Goal: Transaction & Acquisition: Purchase product/service

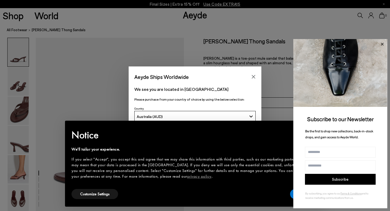
click at [383, 44] on icon at bounding box center [381, 44] width 7 height 7
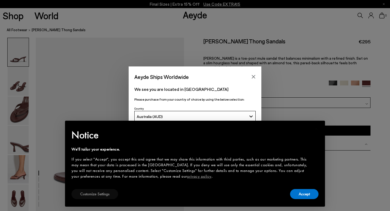
click at [102, 198] on button "Customize Settings" at bounding box center [94, 194] width 47 height 10
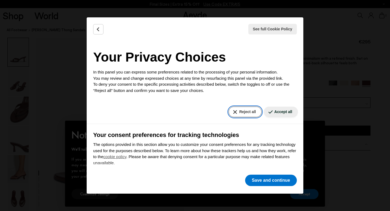
click at [251, 114] on button "Reject all" at bounding box center [244, 111] width 33 height 11
click at [244, 112] on button "Reject all" at bounding box center [244, 111] width 33 height 11
click at [95, 27] on button "Back" at bounding box center [98, 29] width 10 height 10
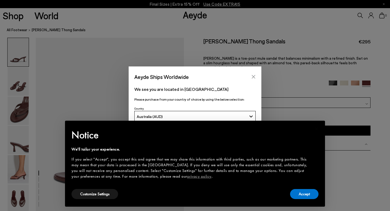
click at [253, 76] on icon "Close" at bounding box center [254, 77] width 4 height 4
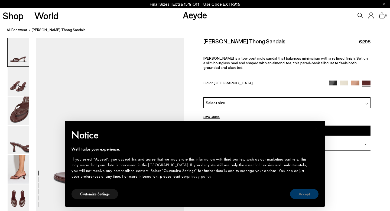
click at [307, 197] on button "Accept" at bounding box center [304, 194] width 28 height 10
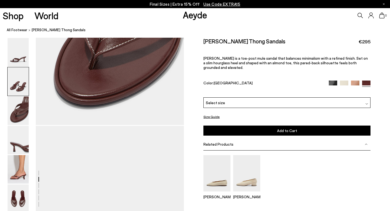
scroll to position [303, 0]
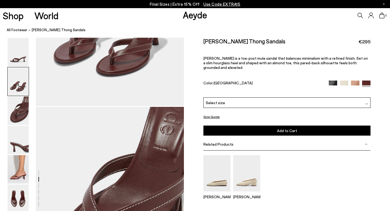
click at [231, 5] on span "Use Code EXTRA15" at bounding box center [221, 4] width 37 height 5
click at [330, 80] on img at bounding box center [333, 84] width 8 height 8
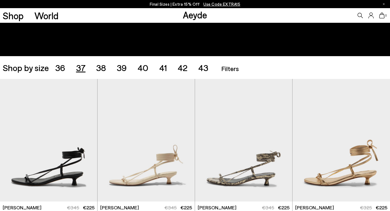
click at [79, 66] on span "37" at bounding box center [80, 67] width 9 height 10
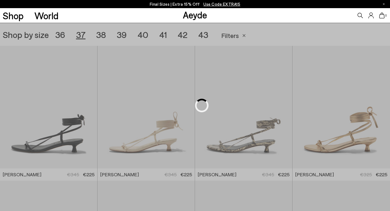
scroll to position [109, 0]
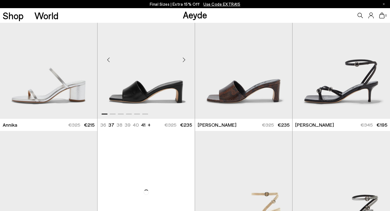
scroll to position [468, 0]
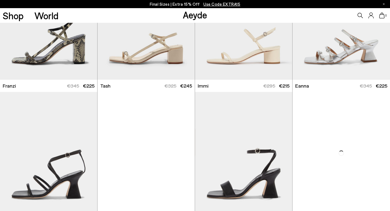
scroll to position [877, 0]
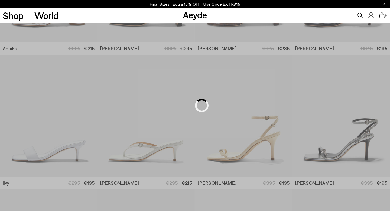
scroll to position [109, 0]
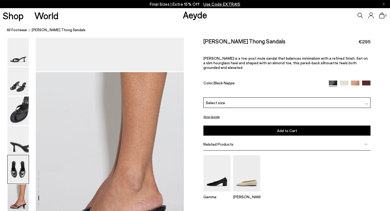
scroll to position [1052, 0]
